Goal: Transaction & Acquisition: Book appointment/travel/reservation

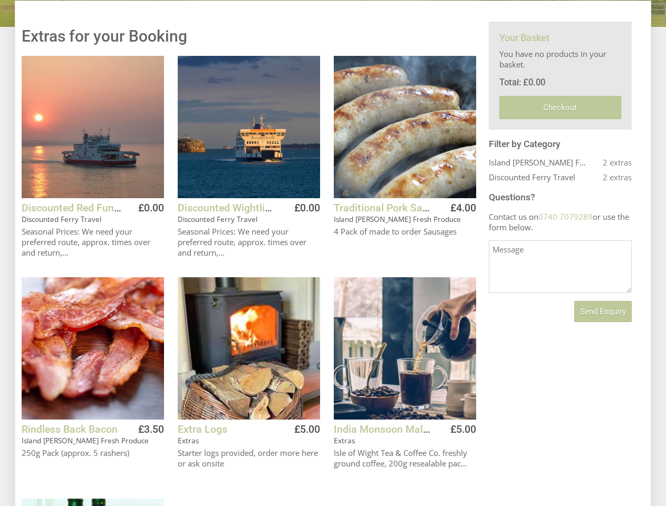
scroll to position [251, 0]
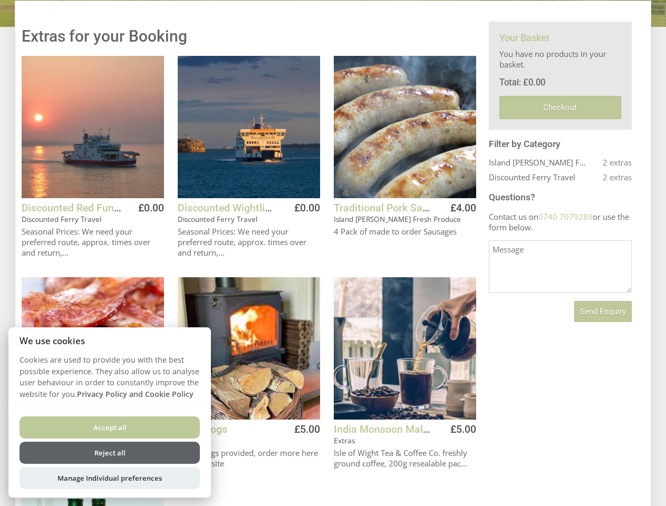
click at [333, 253] on ul "Discounted Red Funnel Ferry Travel Discounted Ferry Travel £0.00 Seasonal Price…" at bounding box center [249, 388] width 455 height 665
click at [121, 245] on button "Add to Basket" at bounding box center [121, 244] width 85 height 19
click at [277, 245] on button "Add to Basket" at bounding box center [277, 244] width 85 height 19
click at [434, 245] on button "Add to Basket" at bounding box center [433, 244] width 85 height 19
click at [277, 466] on button "Add to Basket" at bounding box center [277, 466] width 85 height 19
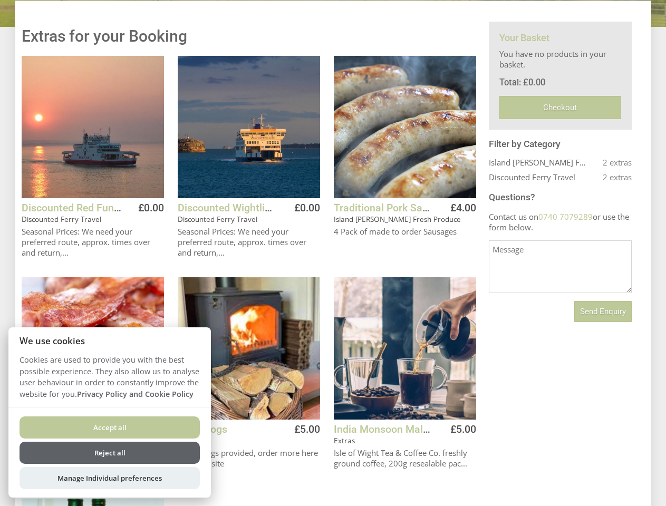
click at [434, 466] on button "Add to Basket" at bounding box center [433, 466] width 85 height 19
click at [603, 312] on span "Send Enquiry" at bounding box center [603, 311] width 46 height 9
click at [110, 428] on button "Accept all" at bounding box center [110, 428] width 180 height 22
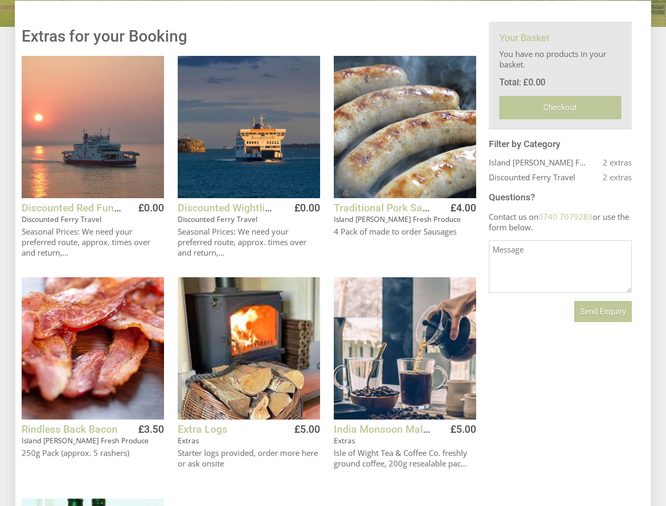
click at [110, 456] on button "Reject all" at bounding box center [110, 467] width 180 height 22
click at [110, 478] on p "250g Pack (approx. 5 rashers)" at bounding box center [93, 466] width 142 height 36
